Goal: Check status: Check status

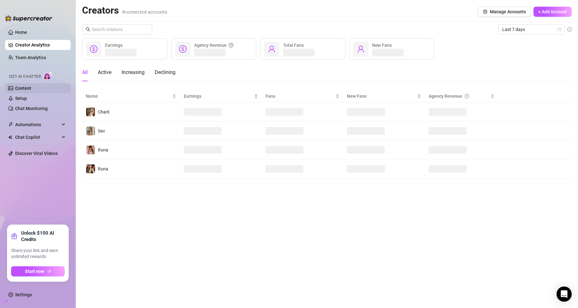
click at [31, 87] on link "Content" at bounding box center [23, 88] width 16 height 5
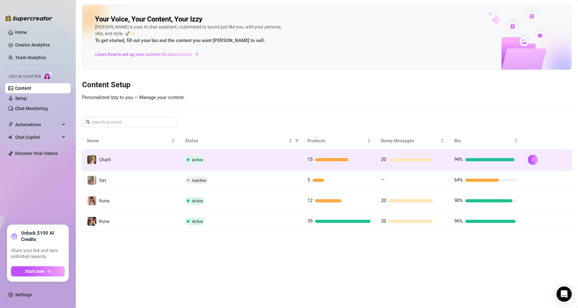
click at [364, 155] on td "15" at bounding box center [340, 159] width 74 height 21
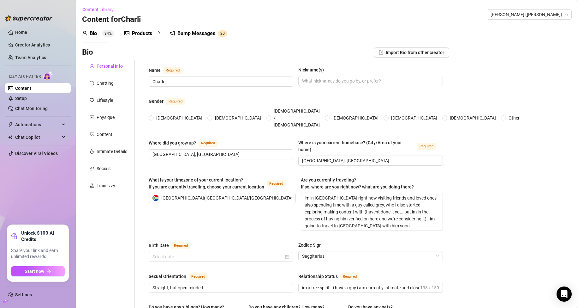
radio input "true"
type input "[DATE]"
click at [209, 31] on div "Bump Messages" at bounding box center [201, 34] width 38 height 8
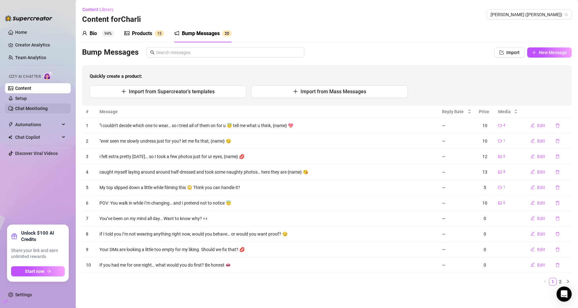
click at [17, 106] on link "Chat Monitoring" at bounding box center [31, 108] width 33 height 5
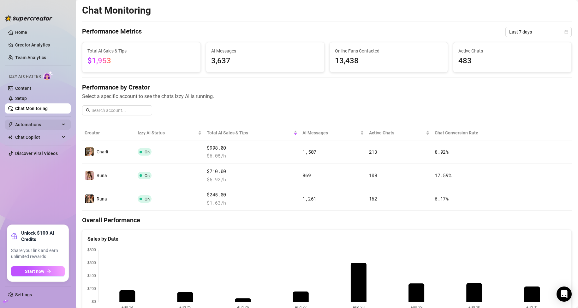
click at [36, 123] on span "Automations" at bounding box center [37, 124] width 45 height 10
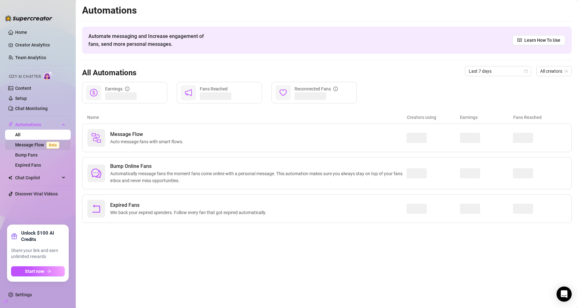
click at [38, 147] on link "Message Flow Beta" at bounding box center [38, 144] width 47 height 5
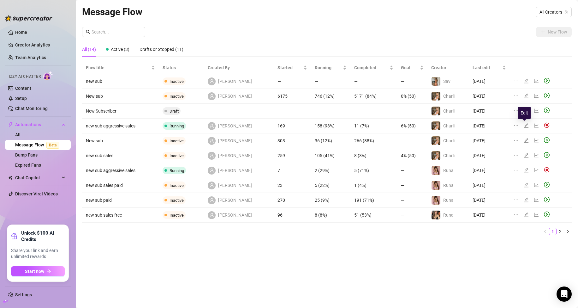
click at [525, 125] on icon "edit" at bounding box center [526, 125] width 5 height 5
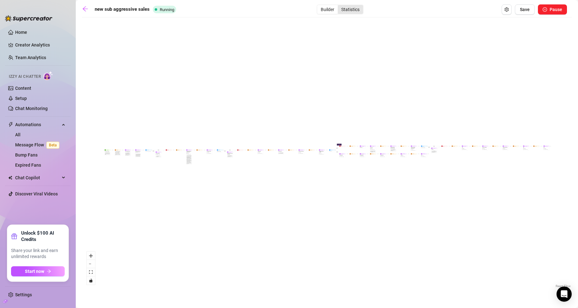
click at [341, 9] on div "Statistics" at bounding box center [350, 9] width 25 height 9
click at [340, 6] on input "Statistics" at bounding box center [340, 6] width 0 height 0
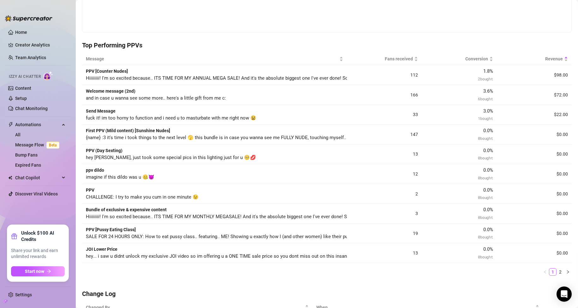
scroll to position [158, 0]
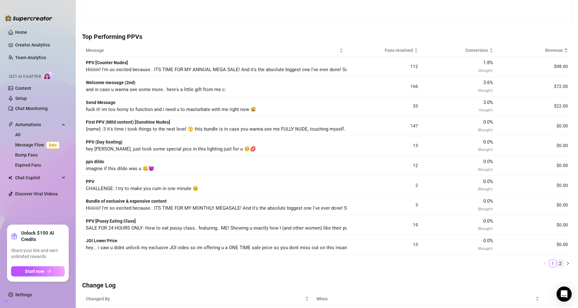
click at [557, 261] on link "2" at bounding box center [560, 263] width 7 height 7
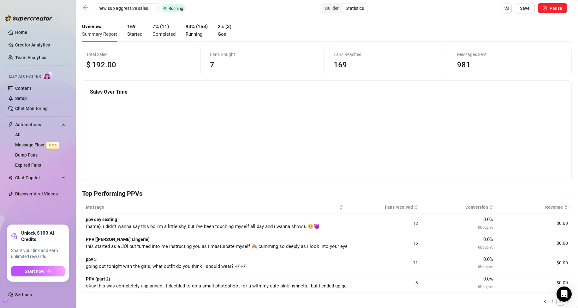
scroll to position [0, 0]
click at [84, 10] on icon "arrow-left" at bounding box center [85, 9] width 6 height 6
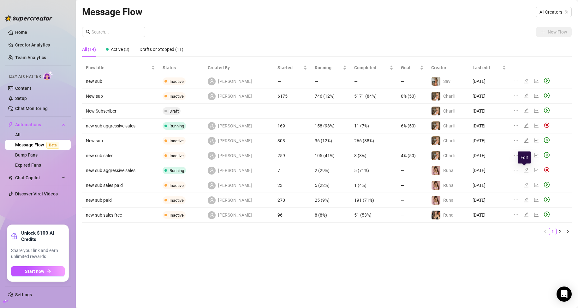
click at [524, 171] on icon "edit" at bounding box center [526, 169] width 5 height 5
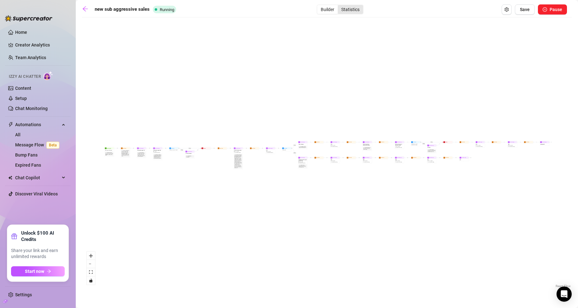
click at [351, 7] on div "Statistics" at bounding box center [350, 9] width 25 height 9
click at [340, 6] on input "Statistics" at bounding box center [340, 6] width 0 height 0
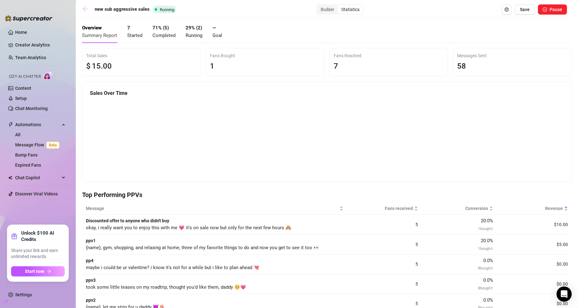
click at [84, 12] on link at bounding box center [86, 10] width 9 height 8
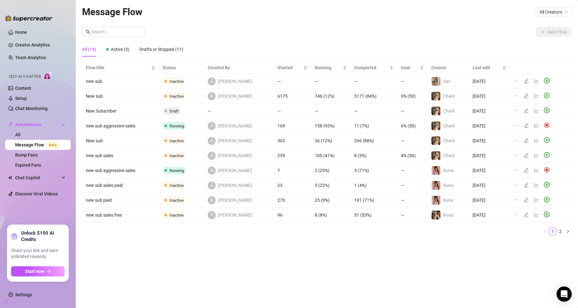
click at [563, 231] on link "2" at bounding box center [560, 231] width 7 height 7
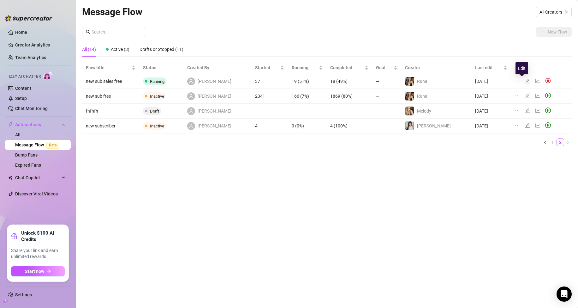
click at [525, 80] on icon "edit" at bounding box center [527, 80] width 5 height 5
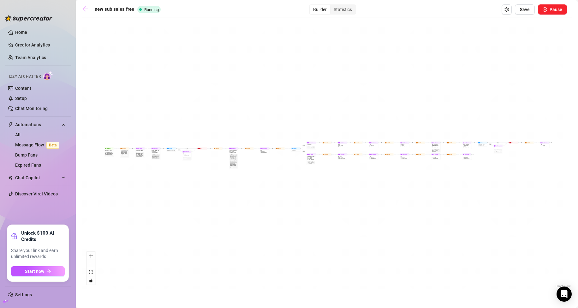
click at [89, 11] on link at bounding box center [86, 10] width 9 height 8
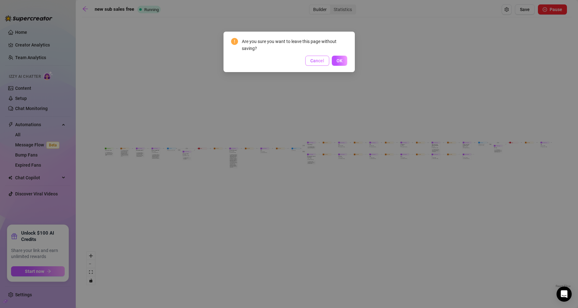
click at [316, 56] on div "Are you sure you want to leave this page without saving? Cancel OK" at bounding box center [289, 52] width 116 height 28
click at [317, 58] on span "Cancel" at bounding box center [318, 60] width 14 height 5
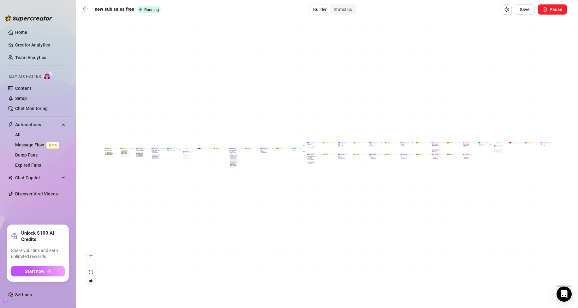
click at [344, 4] on div "Builder Statistics" at bounding box center [332, 9] width 47 height 10
click at [344, 8] on div "Statistics" at bounding box center [342, 9] width 25 height 9
click at [332, 6] on input "Statistics" at bounding box center [332, 6] width 0 height 0
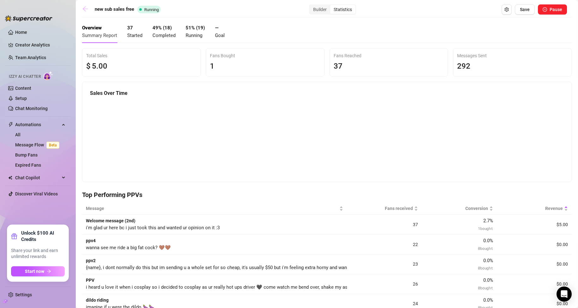
click at [85, 12] on icon "arrow-left" at bounding box center [85, 9] width 6 height 6
